Goal: Unclear

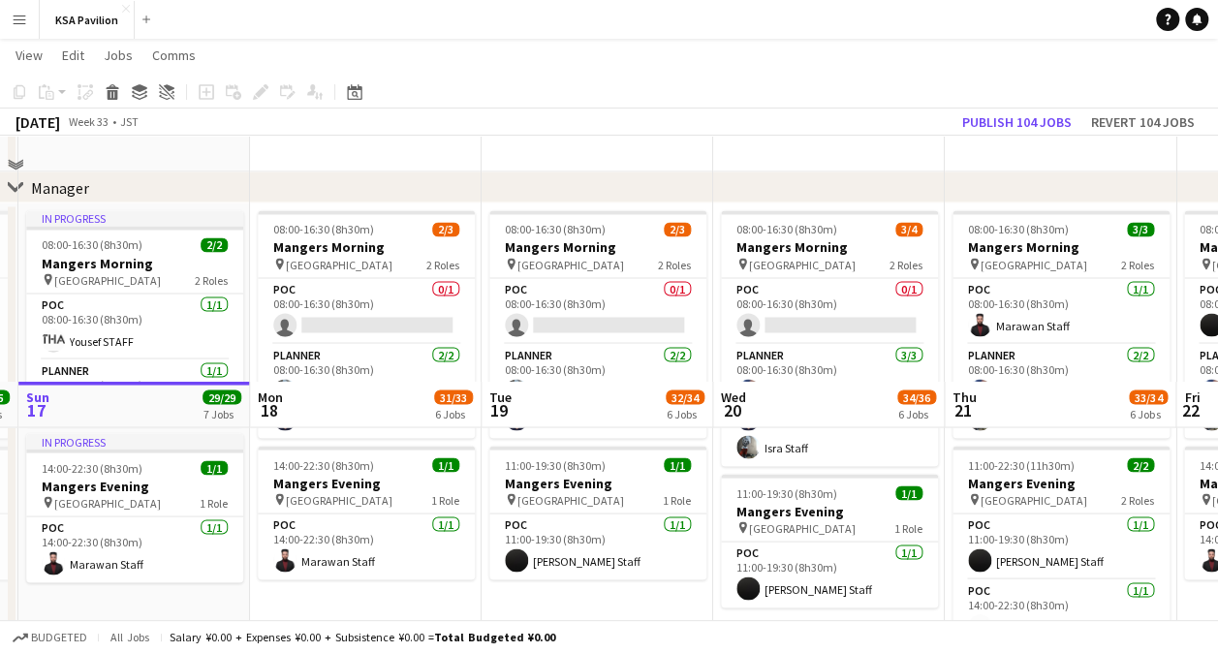
scroll to position [1890, 0]
